Goal: Information Seeking & Learning: Learn about a topic

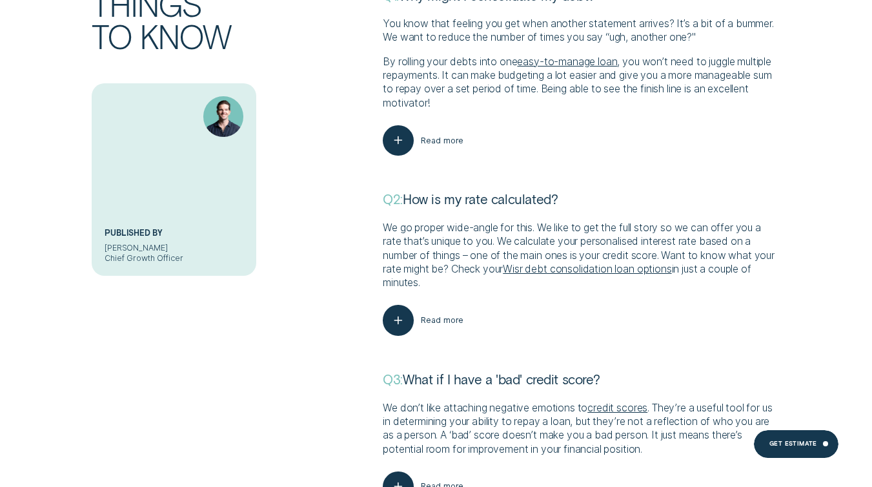
scroll to position [4887, 0]
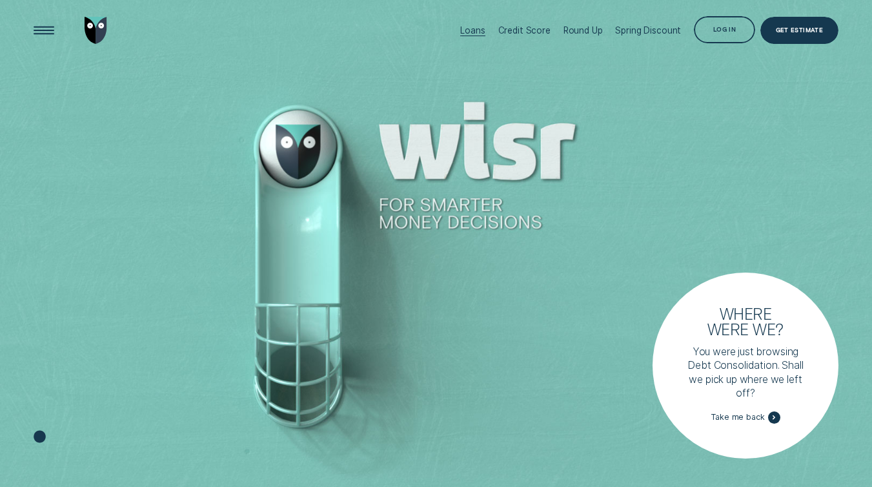
click at [478, 34] on div "Loans" at bounding box center [472, 30] width 25 height 10
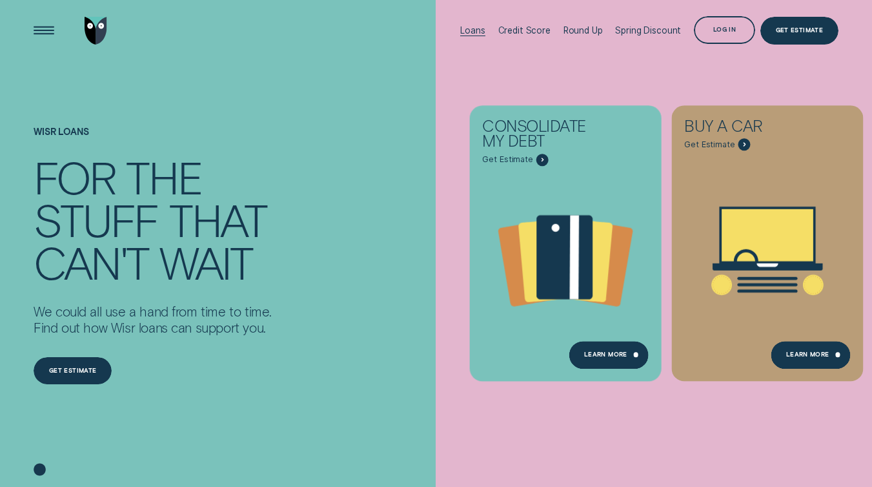
click at [484, 30] on div "Loans" at bounding box center [472, 30] width 25 height 10
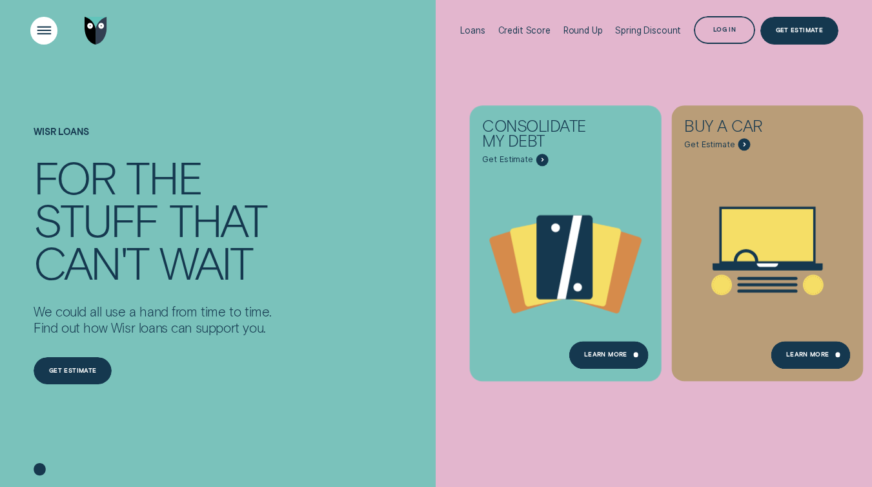
click at [34, 24] on div "Open Menu" at bounding box center [44, 30] width 39 height 39
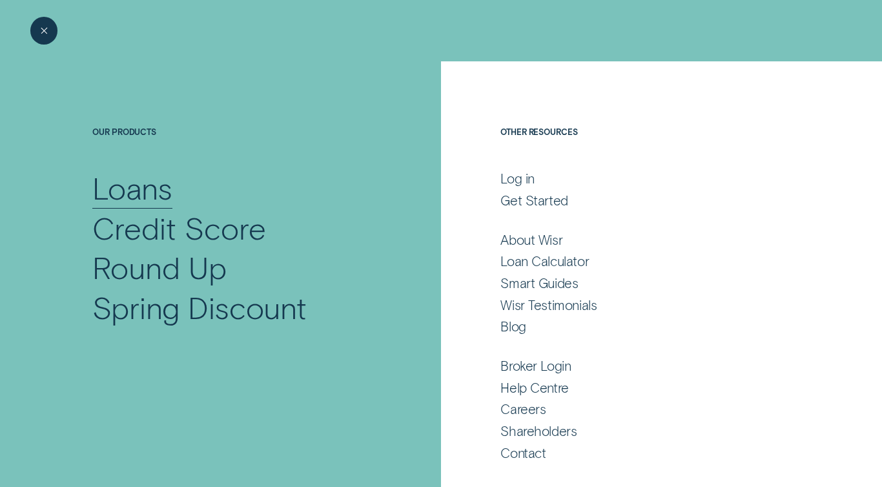
click at [163, 187] on div "Loans" at bounding box center [132, 188] width 80 height 40
